Goal: Information Seeking & Learning: Check status

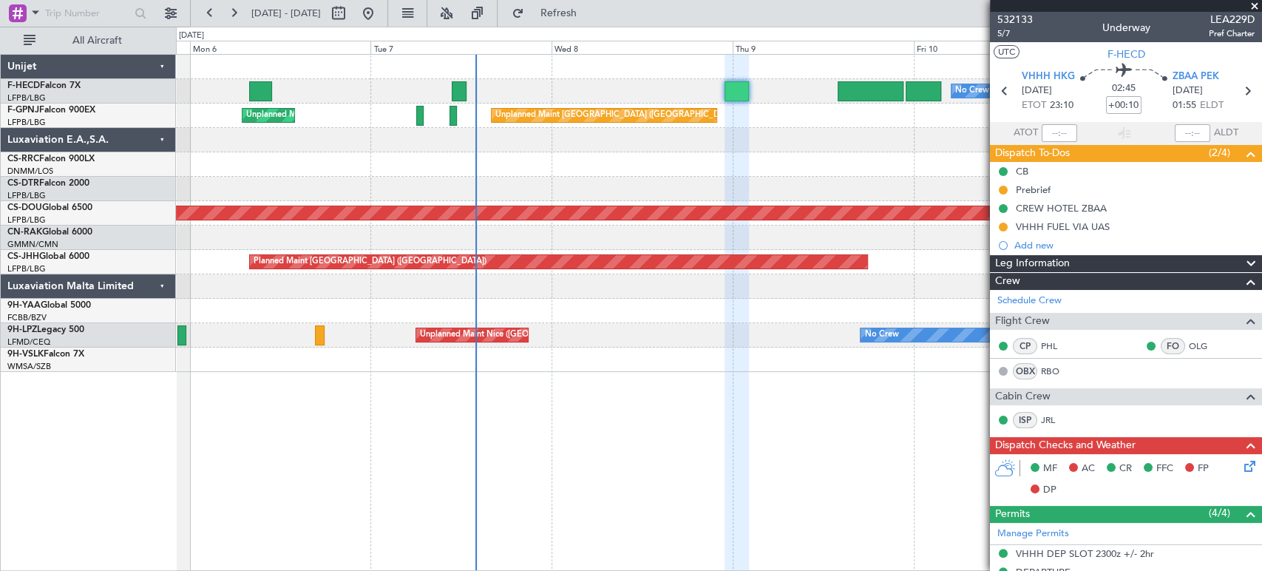
click at [472, 173] on div "No Crew HEGN 19:25 Z WSSL 05:45 Z Planned Maint [GEOGRAPHIC_DATA] ([GEOGRAPHIC_…" at bounding box center [718, 213] width 1085 height 317
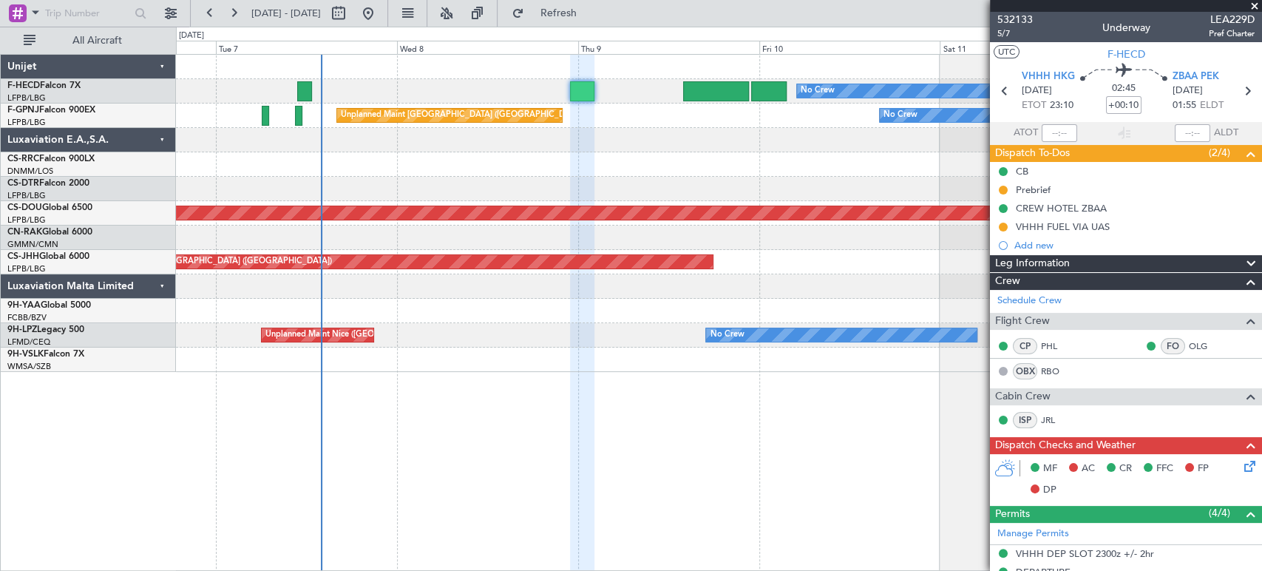
click at [514, 129] on div "No Crew Planned Maint [GEOGRAPHIC_DATA] ([GEOGRAPHIC_DATA]) No Crew Unplanned M…" at bounding box center [718, 213] width 1085 height 317
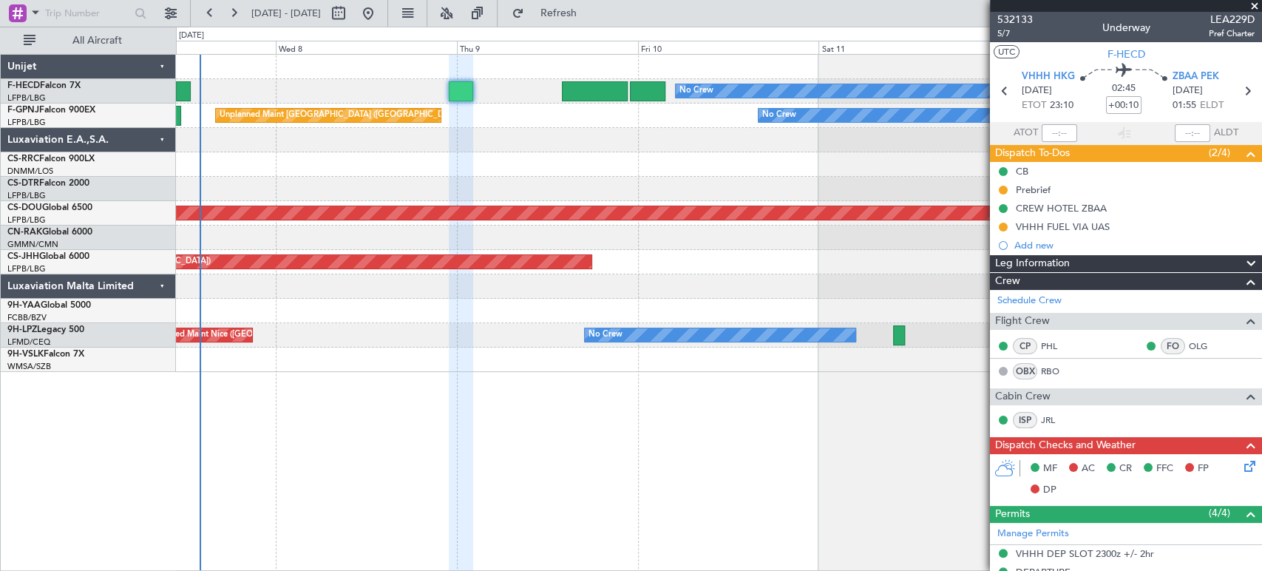
click at [731, 135] on div at bounding box center [718, 140] width 1085 height 24
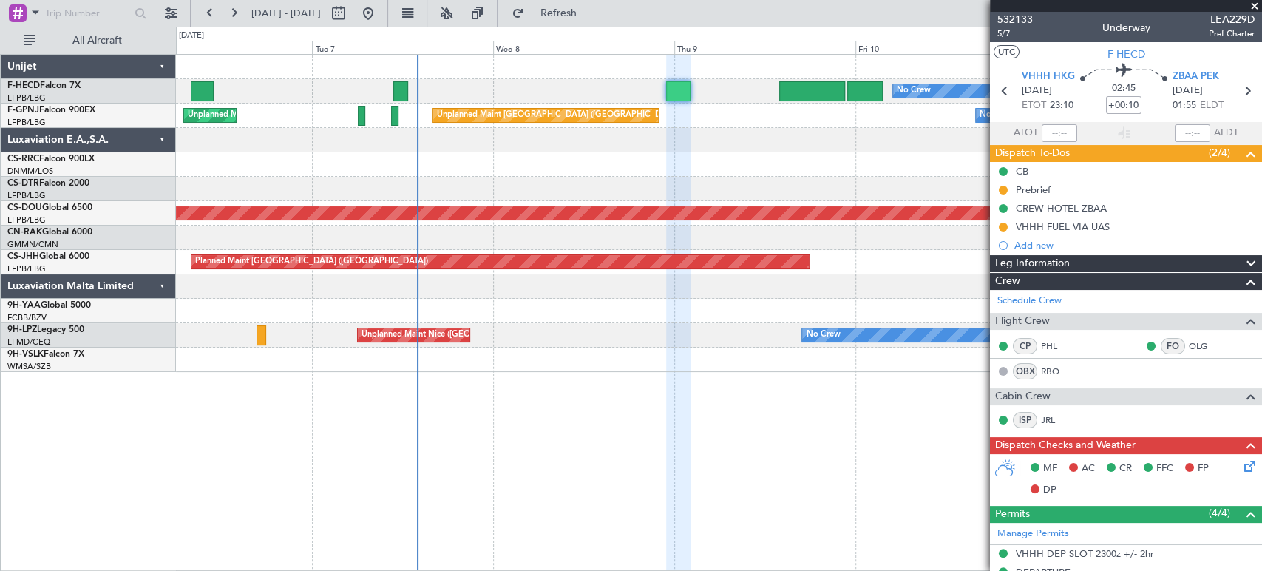
click at [574, 135] on div at bounding box center [718, 140] width 1085 height 24
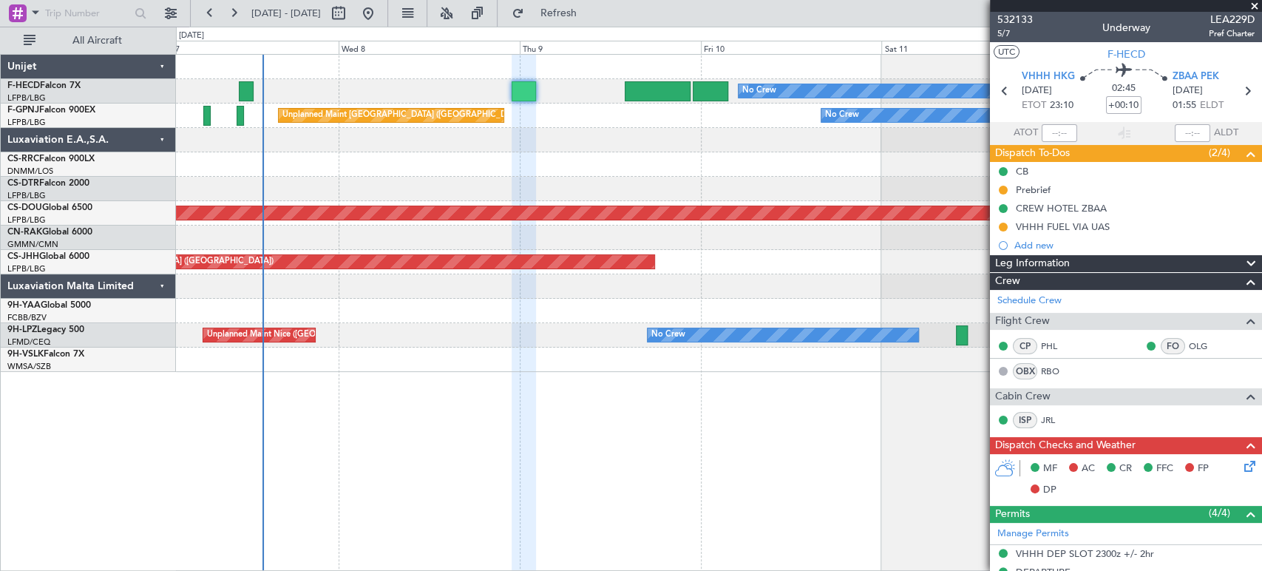
click at [528, 130] on div "No Crew Planned Maint [GEOGRAPHIC_DATA] ([GEOGRAPHIC_DATA]) No Crew Unplanned M…" at bounding box center [718, 213] width 1085 height 317
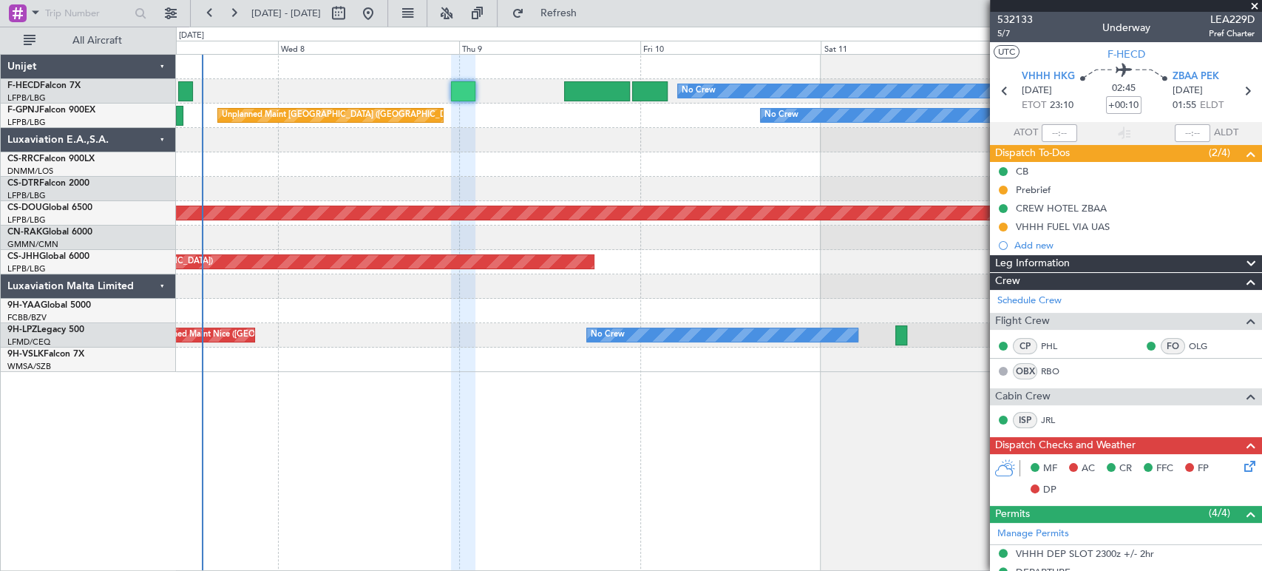
click at [225, 95] on div "No Crew Planned Maint [GEOGRAPHIC_DATA] ([GEOGRAPHIC_DATA]) No Crew Unplanned M…" at bounding box center [718, 213] width 1085 height 317
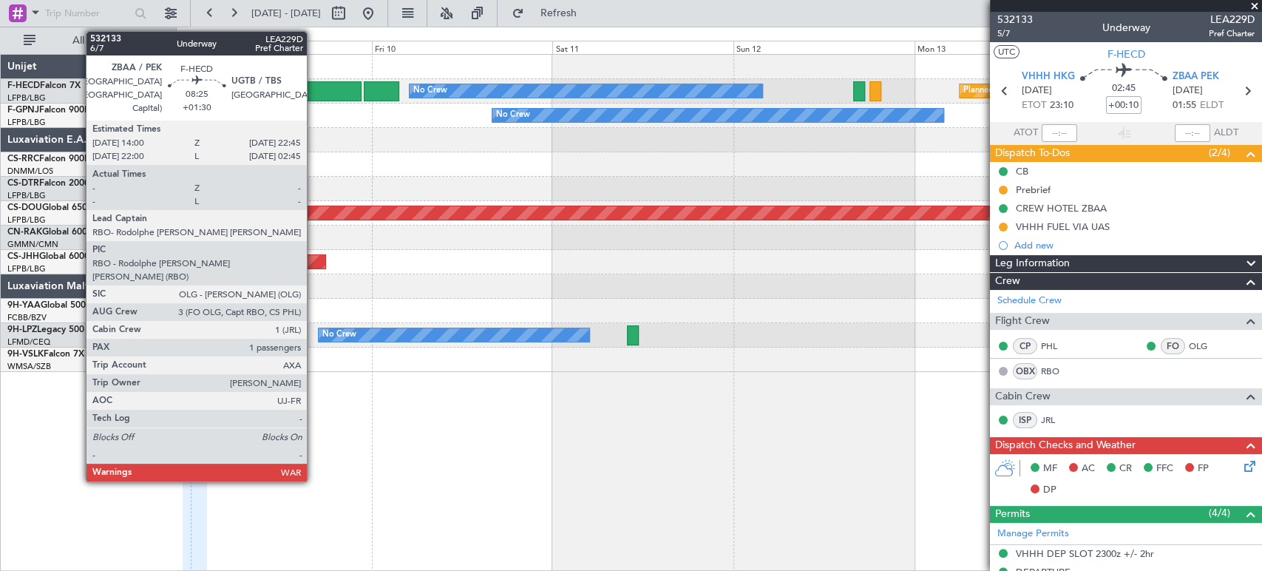
click at [475, 123] on div "No Crew Planned Maint [GEOGRAPHIC_DATA] ([GEOGRAPHIC_DATA]) No Crew No Crew Unp…" at bounding box center [718, 213] width 1085 height 317
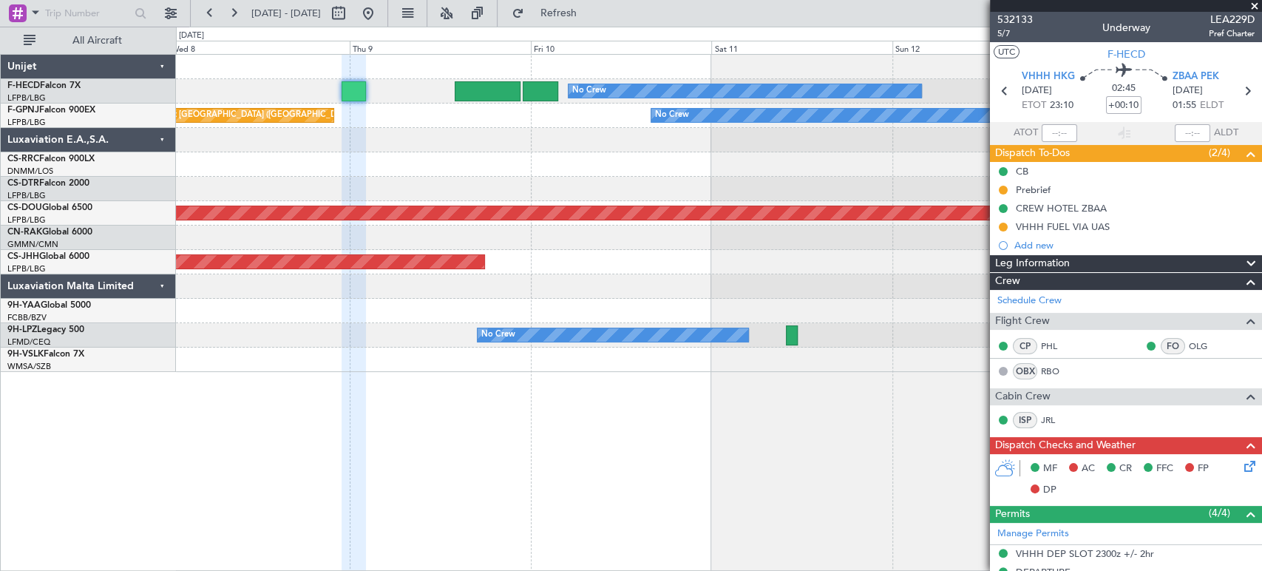
click at [613, 105] on div "No Crew No Crew Unplanned Maint [GEOGRAPHIC_DATA] ([GEOGRAPHIC_DATA]) Unplanned…" at bounding box center [718, 115] width 1085 height 24
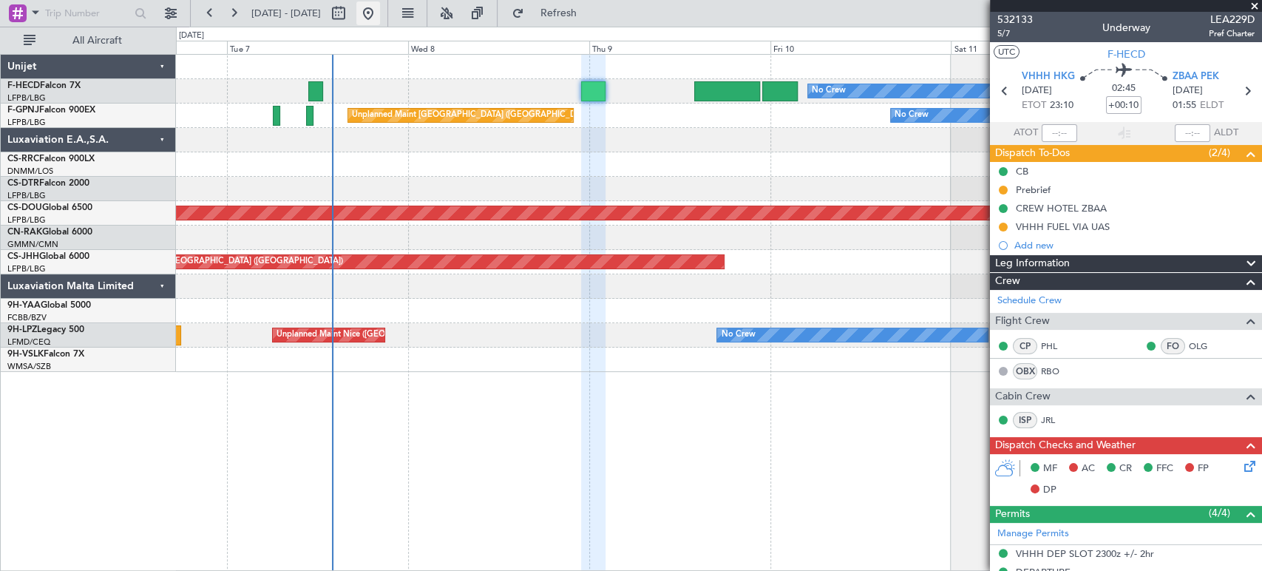
click at [380, 18] on button at bounding box center [368, 13] width 24 height 24
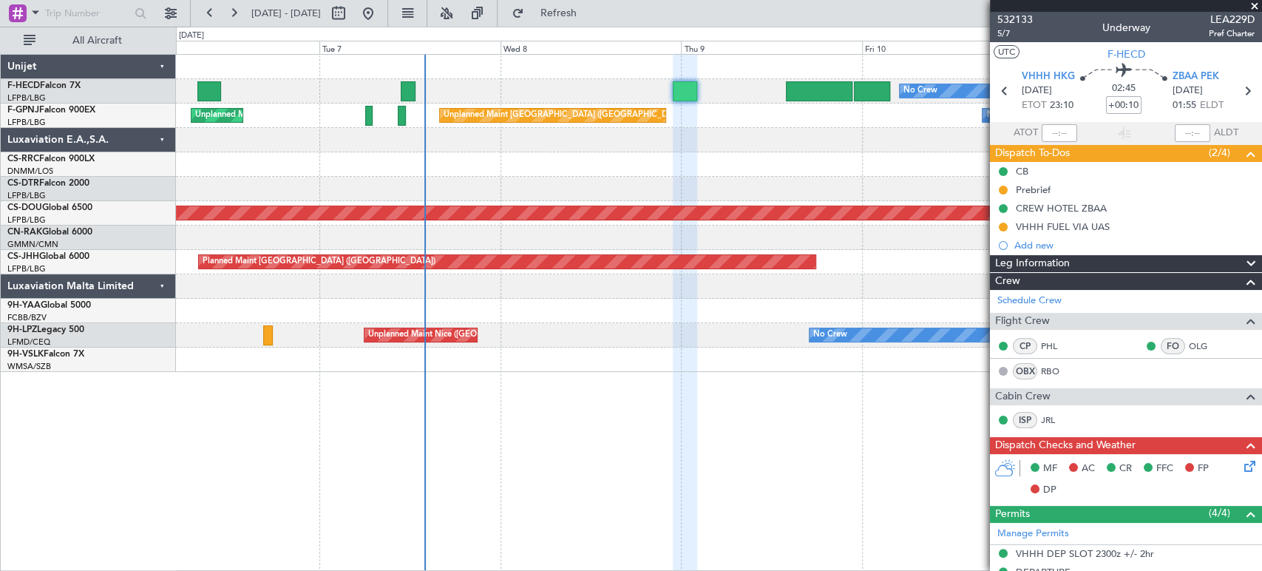
click at [390, 103] on div "No Crew HEGN 19:25 Z WSSL 05:45 Z Planned Maint [GEOGRAPHIC_DATA] ([GEOGRAPHIC_…" at bounding box center [718, 213] width 1085 height 317
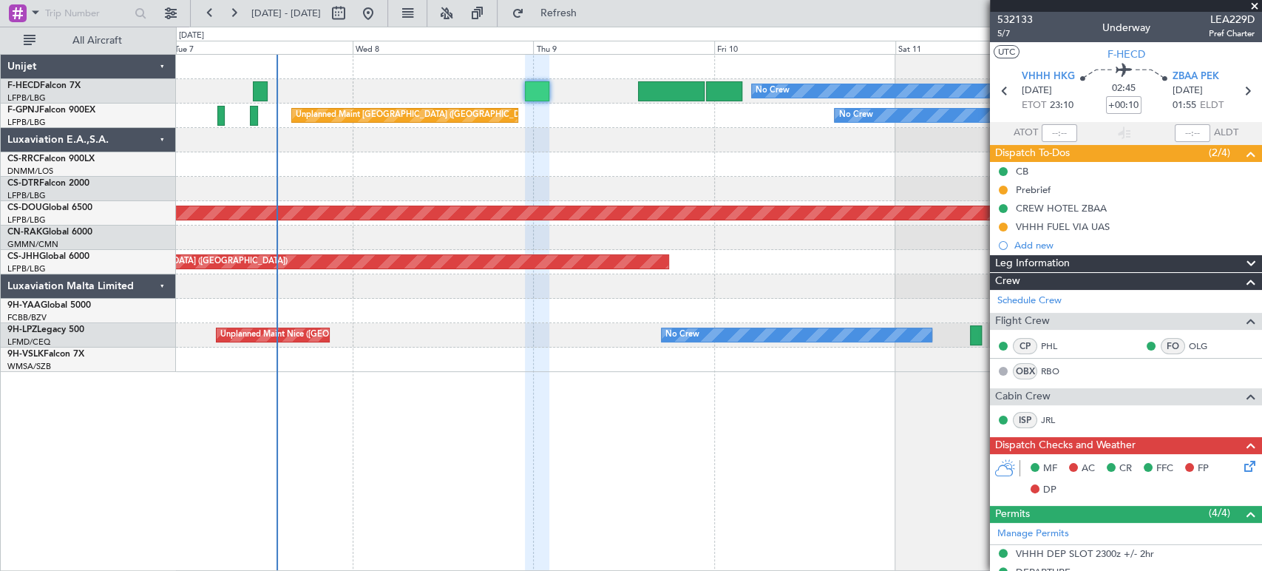
click at [475, 92] on div "No Crew Planned Maint [GEOGRAPHIC_DATA] ([GEOGRAPHIC_DATA])" at bounding box center [718, 91] width 1085 height 24
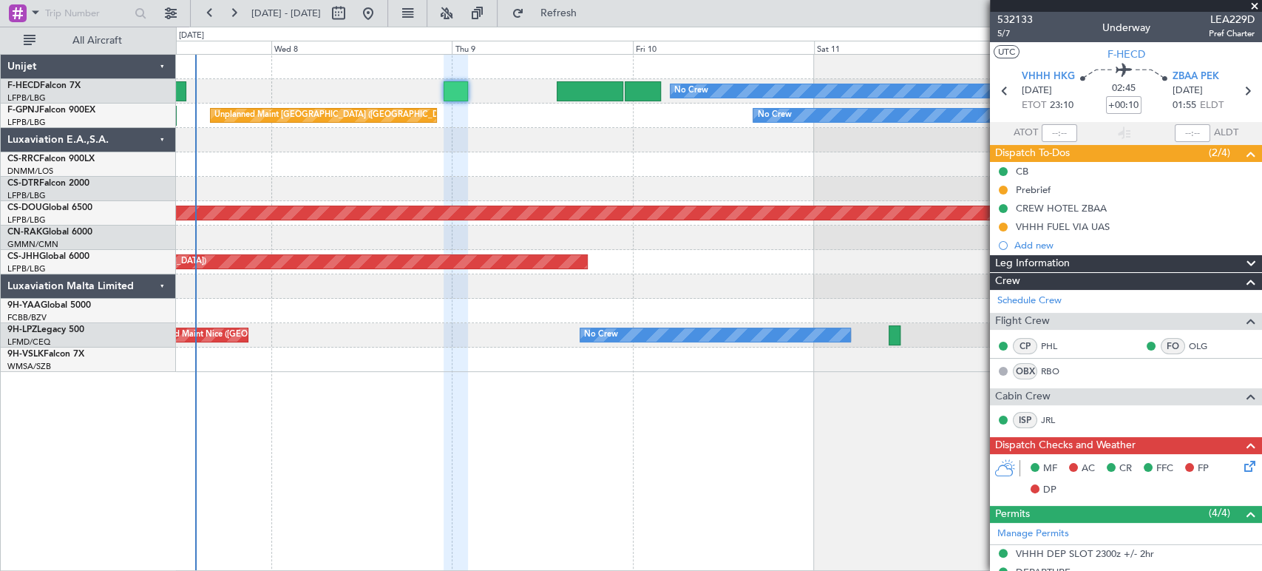
click at [465, 81] on div "No Crew Planned Maint [GEOGRAPHIC_DATA] ([GEOGRAPHIC_DATA]) No Crew Unplanned M…" at bounding box center [718, 213] width 1085 height 317
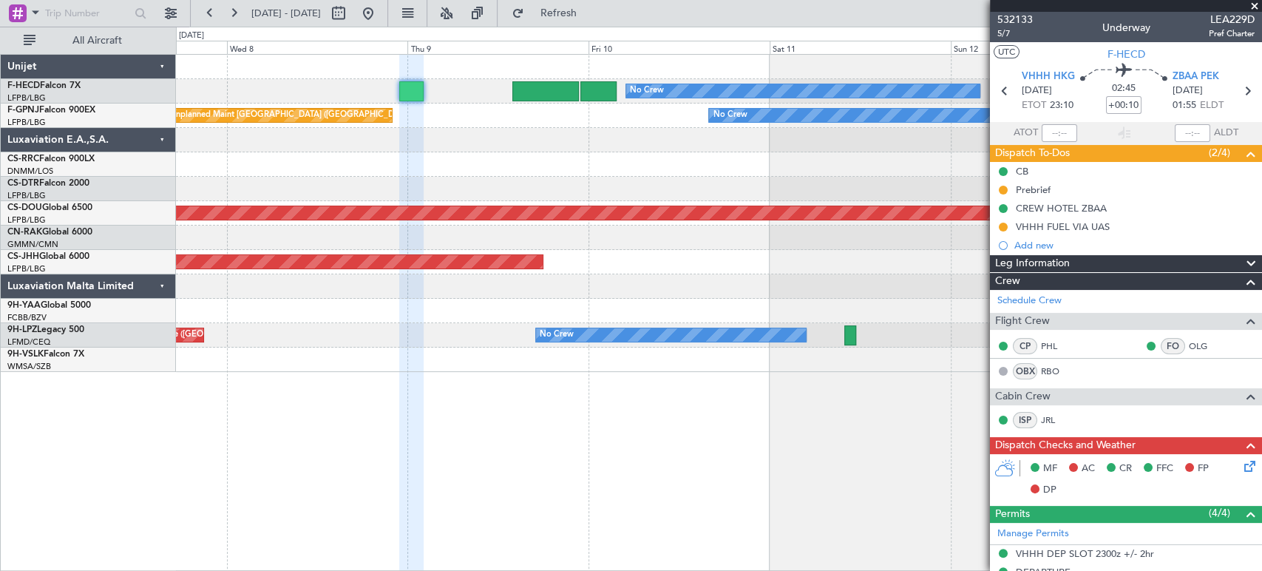
click at [522, 77] on div at bounding box center [718, 67] width 1085 height 24
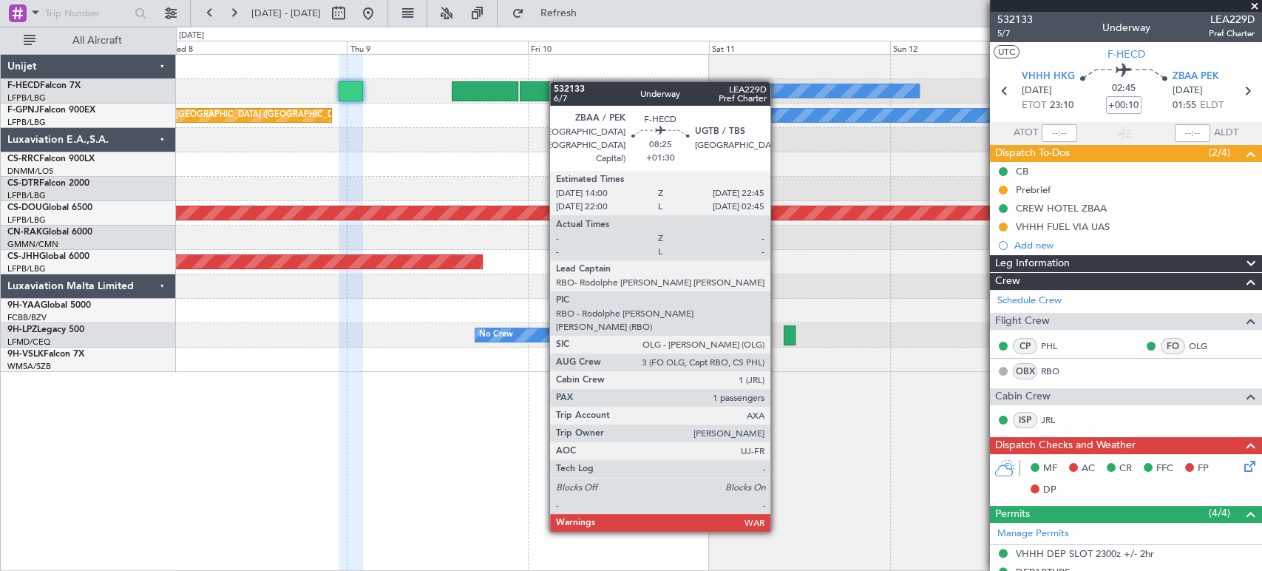
click at [500, 84] on div "No Crew Planned Maint [GEOGRAPHIC_DATA] ([GEOGRAPHIC_DATA]) No Crew Unplanned M…" at bounding box center [718, 213] width 1085 height 317
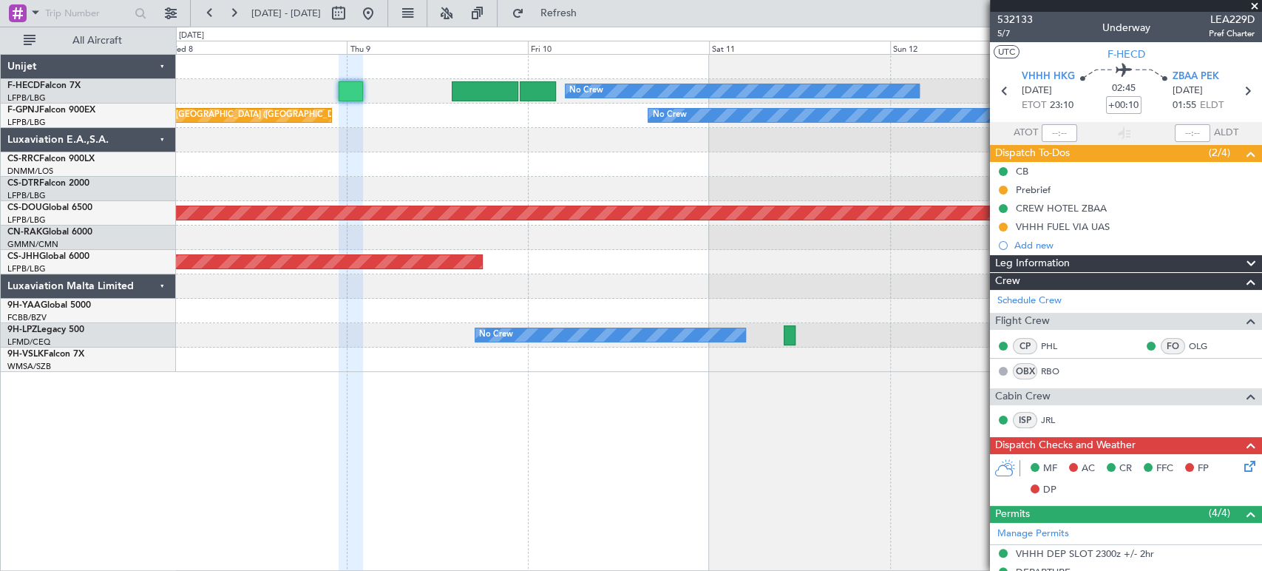
click at [532, 106] on div "No Crew Unplanned Maint [GEOGRAPHIC_DATA] ([GEOGRAPHIC_DATA]) No Crew Unplanned…" at bounding box center [718, 115] width 1085 height 24
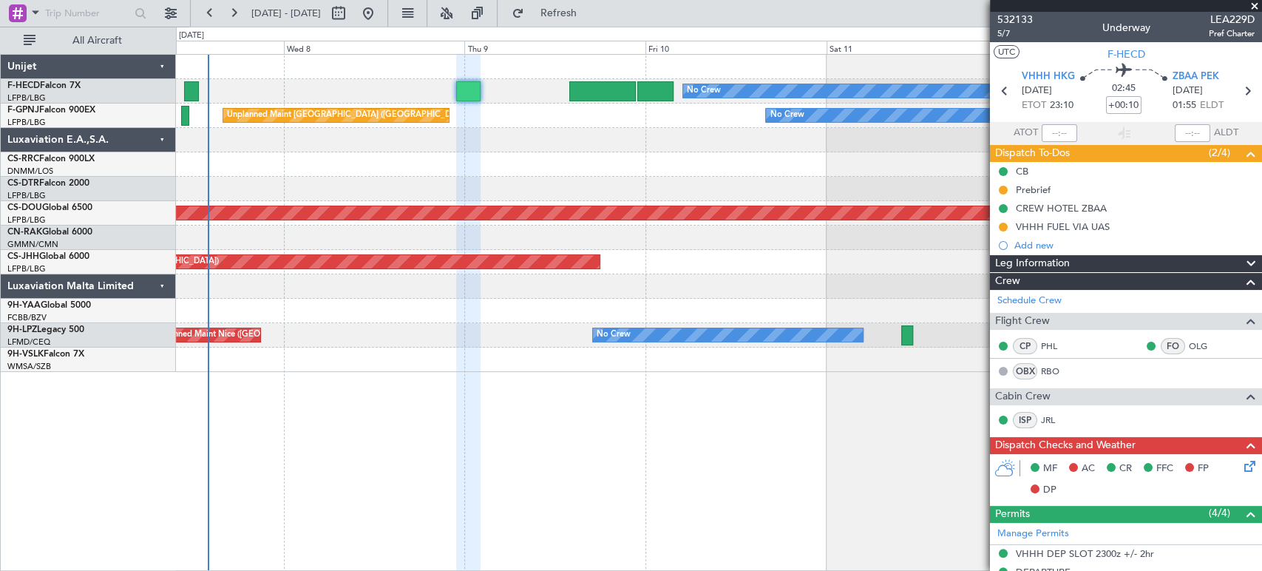
click at [506, 92] on div "No Crew Planned Maint [GEOGRAPHIC_DATA] ([GEOGRAPHIC_DATA])" at bounding box center [718, 91] width 1085 height 24
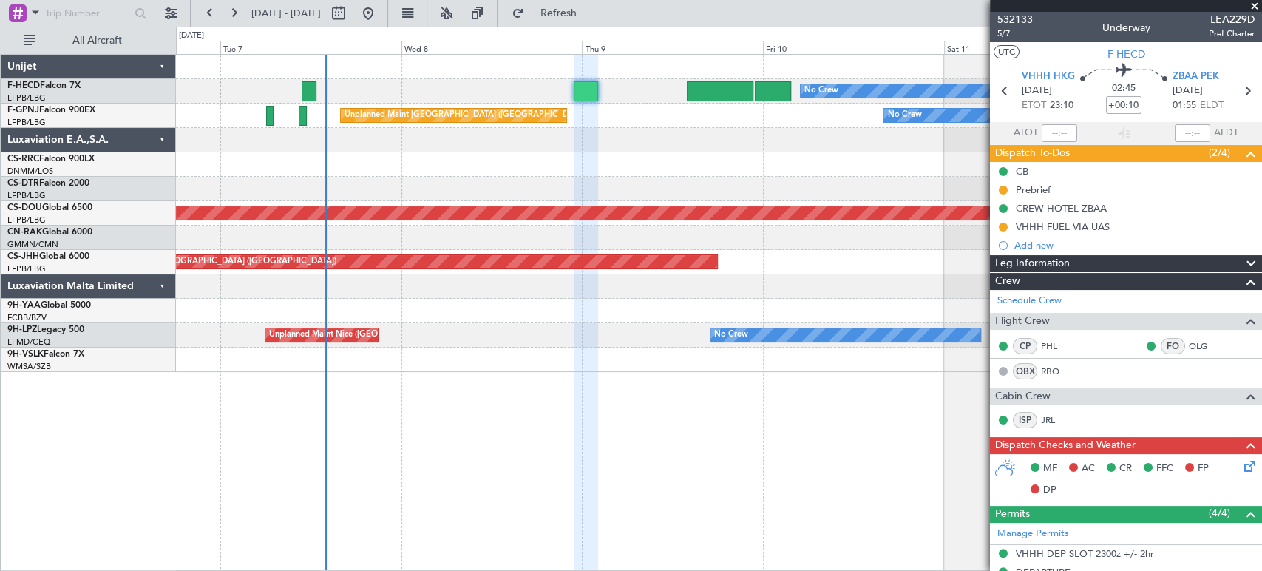
click at [326, 94] on div "No Crew Planned Maint [GEOGRAPHIC_DATA] ([GEOGRAPHIC_DATA])" at bounding box center [718, 91] width 1085 height 24
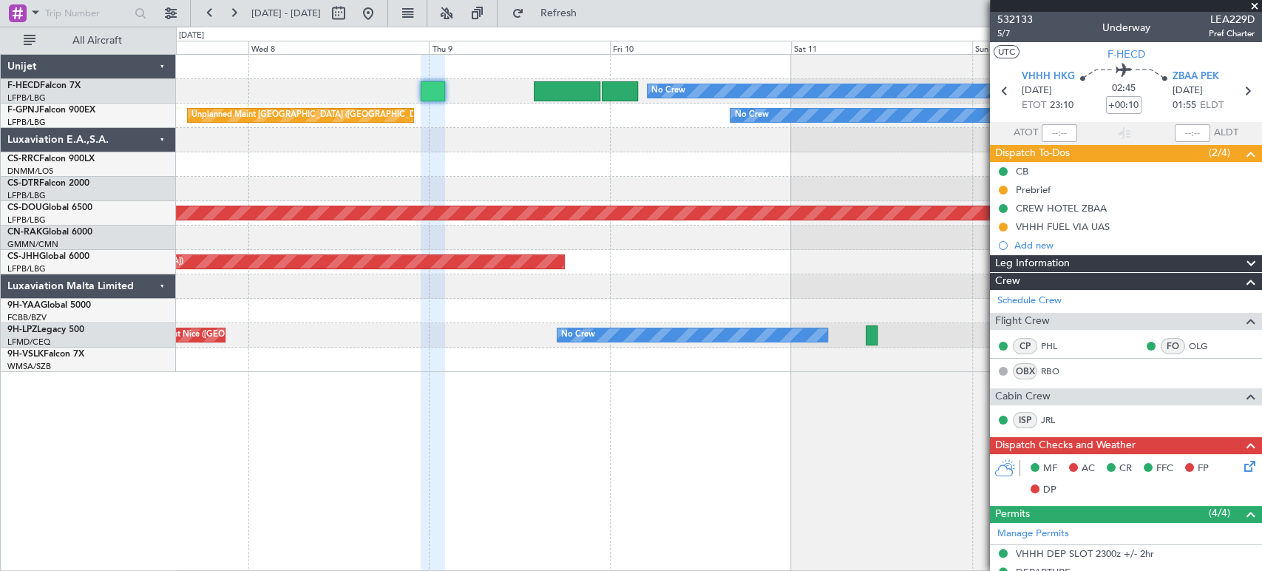
click at [293, 81] on div "No Crew Planned Maint [GEOGRAPHIC_DATA] ([GEOGRAPHIC_DATA]) No Crew Unplanned M…" at bounding box center [718, 213] width 1085 height 317
